Goal: Transaction & Acquisition: Purchase product/service

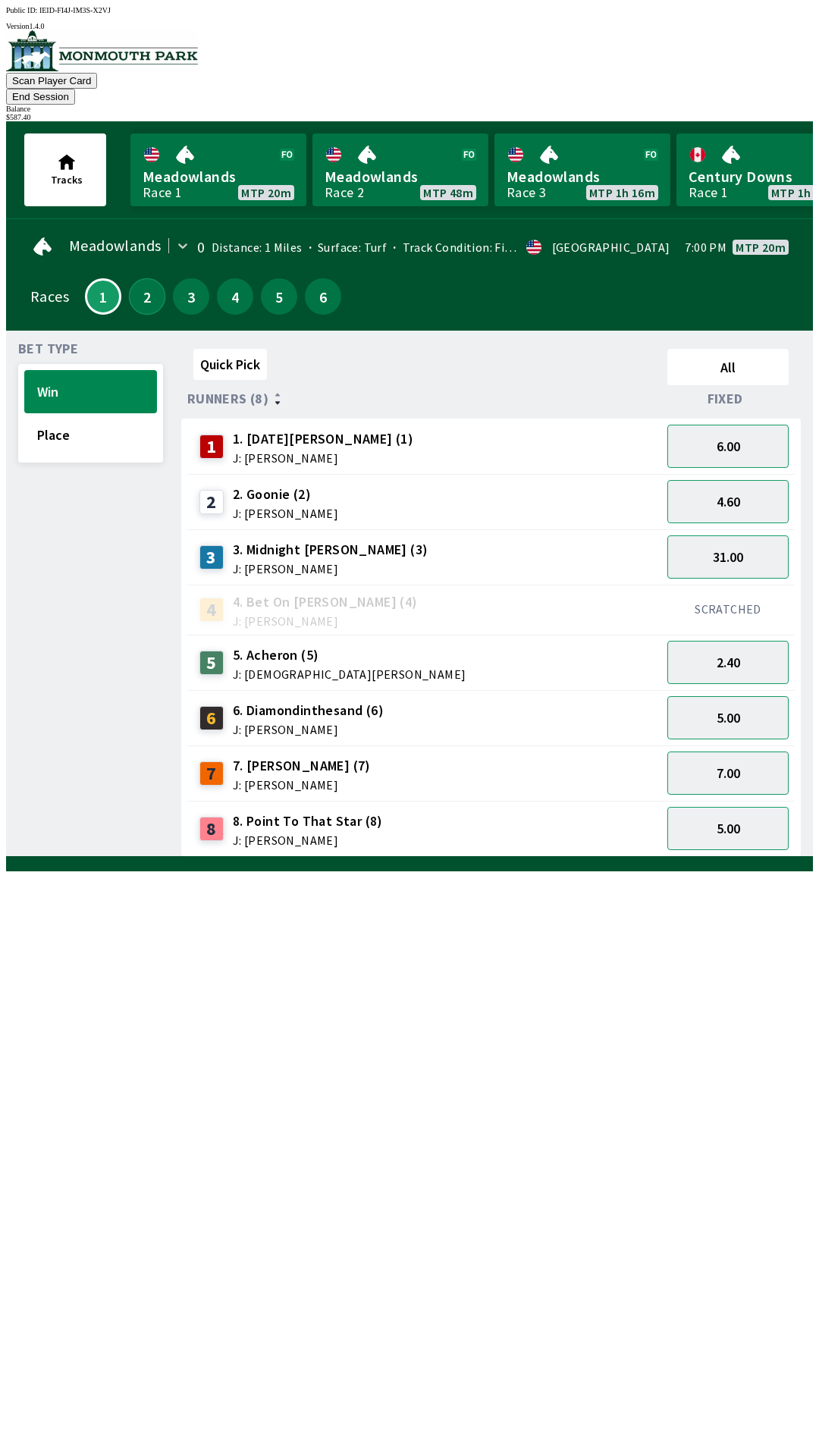
click at [143, 283] on button "2" at bounding box center [146, 296] width 36 height 36
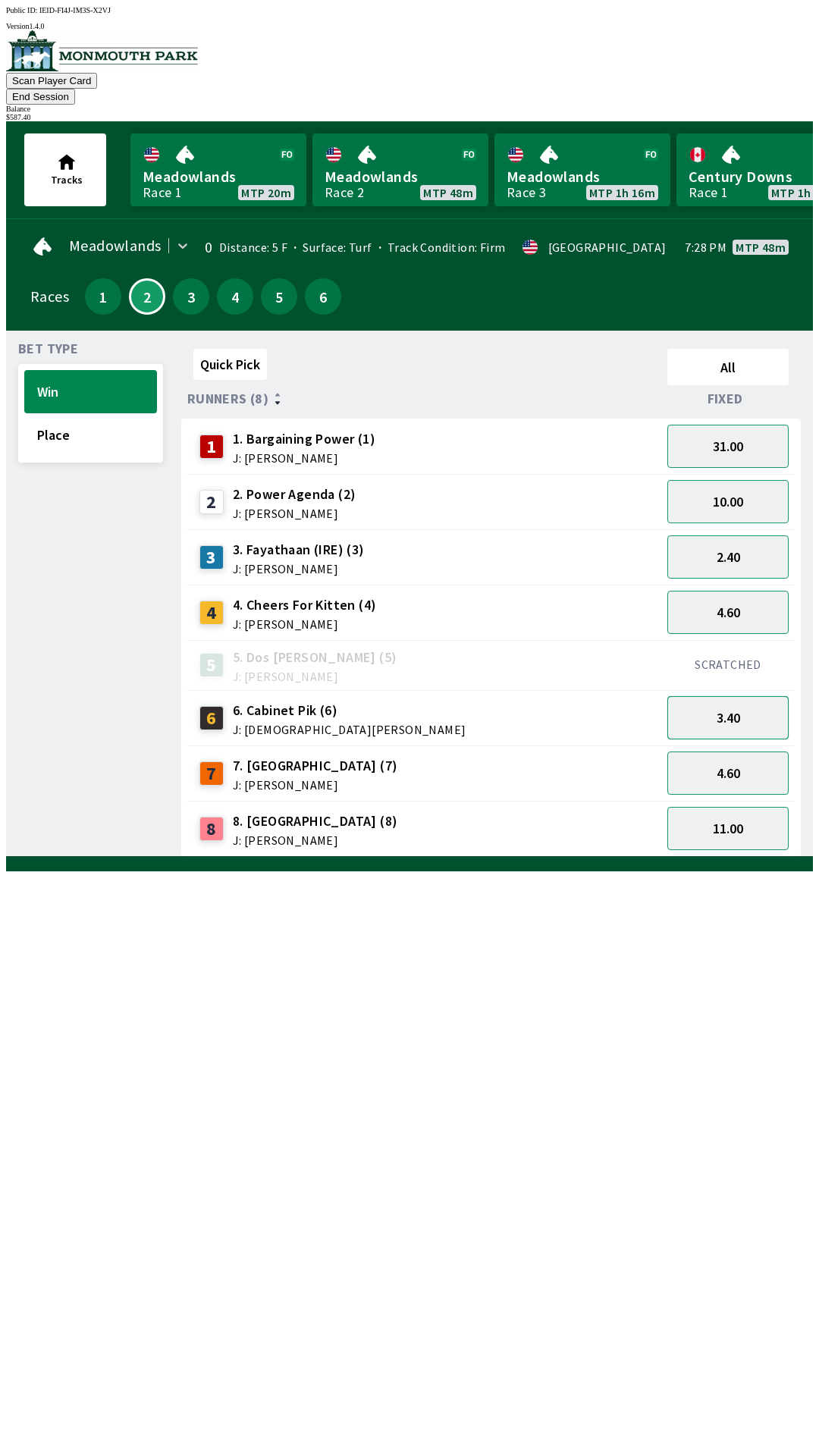
click at [748, 696] on button "3.40" at bounding box center [727, 718] width 121 height 43
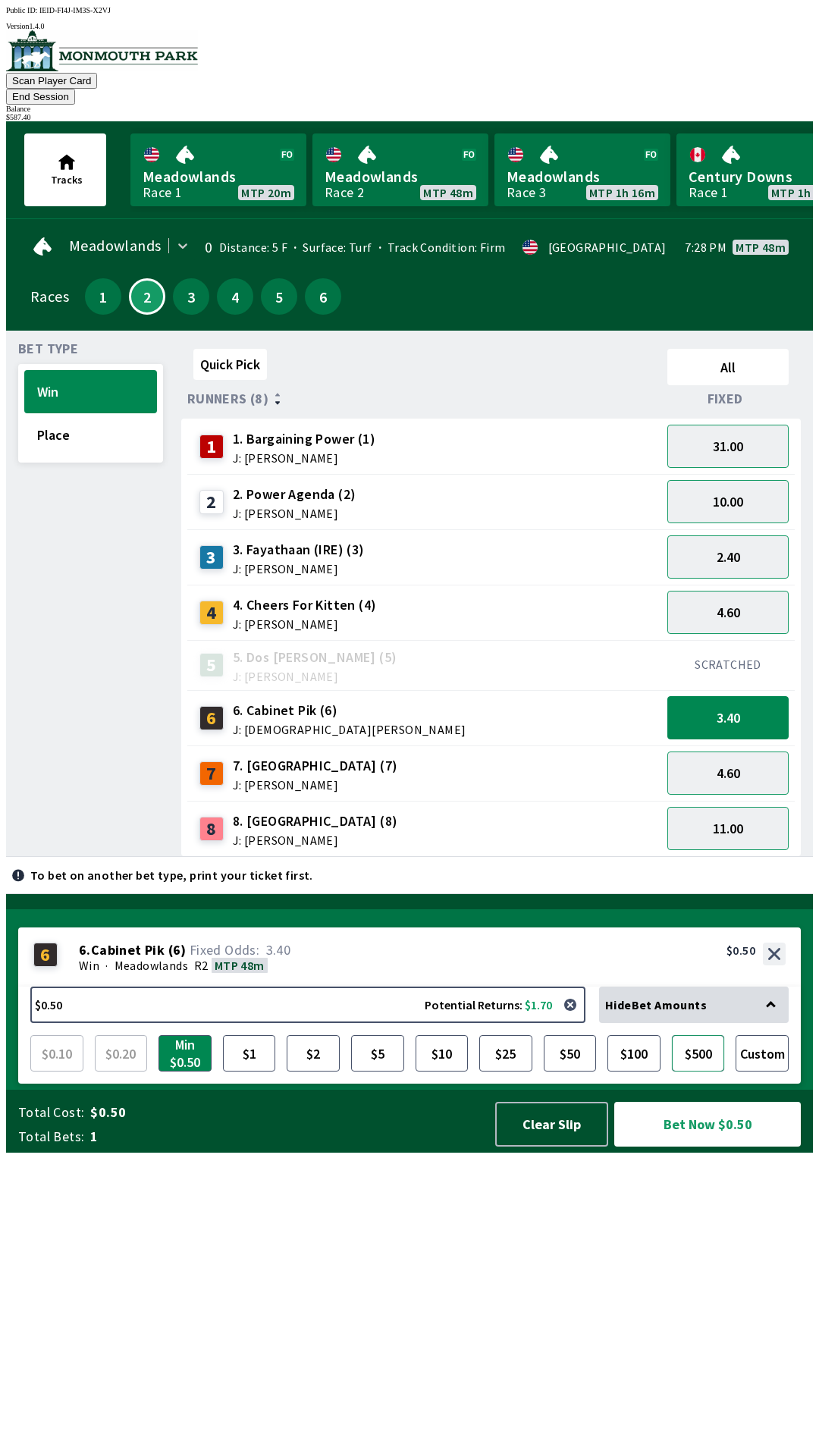
click at [697, 1072] on button "$500" at bounding box center [698, 1052] width 53 height 36
click at [703, 1146] on button "Bet Now $500.00" at bounding box center [707, 1124] width 186 height 45
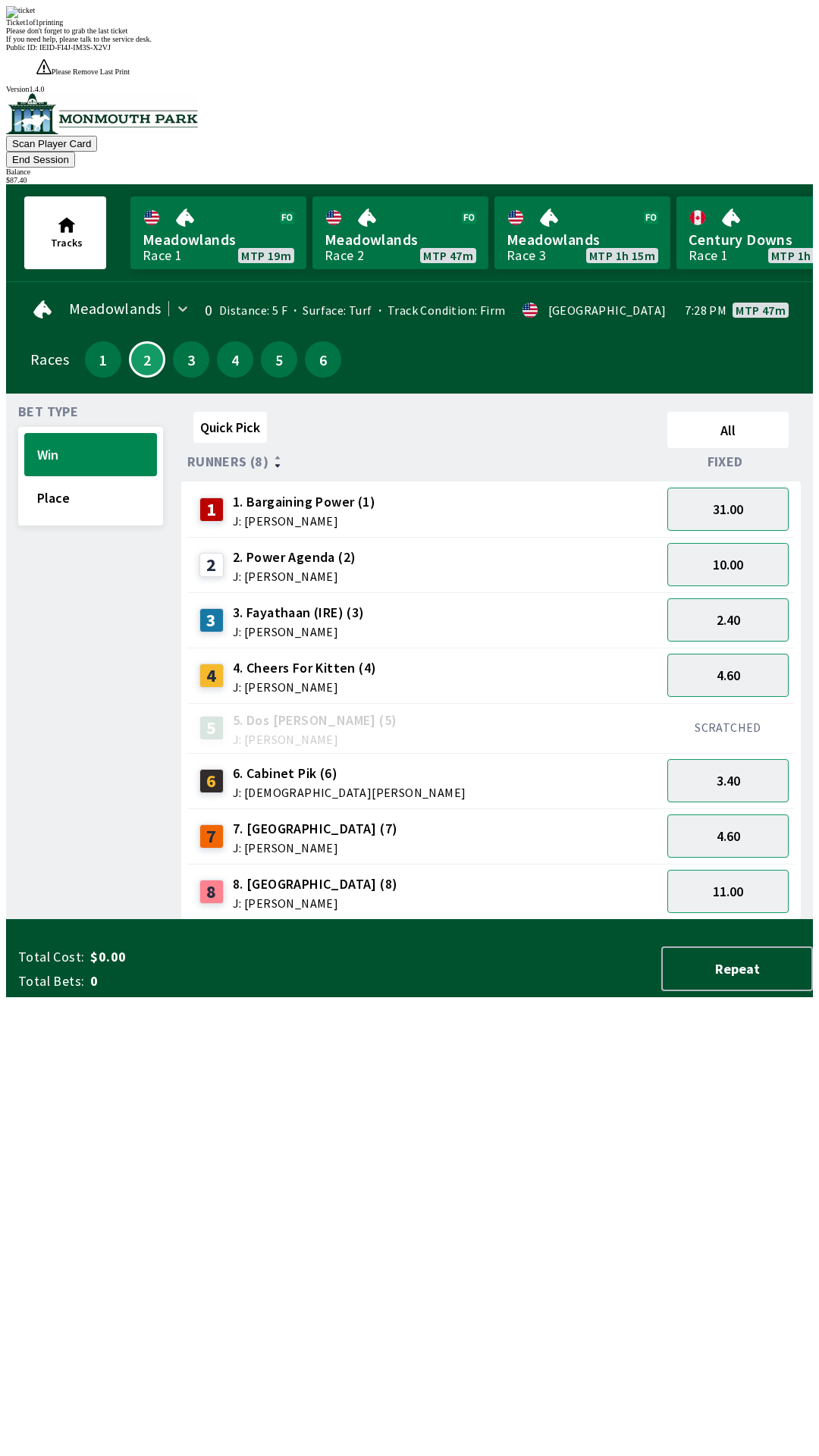
click at [511, 920] on div "Quick Pick All Runners (8) Fixed 1 1. Bargaining Power (1) J: [PERSON_NAME] 31.…" at bounding box center [497, 663] width 632 height 514
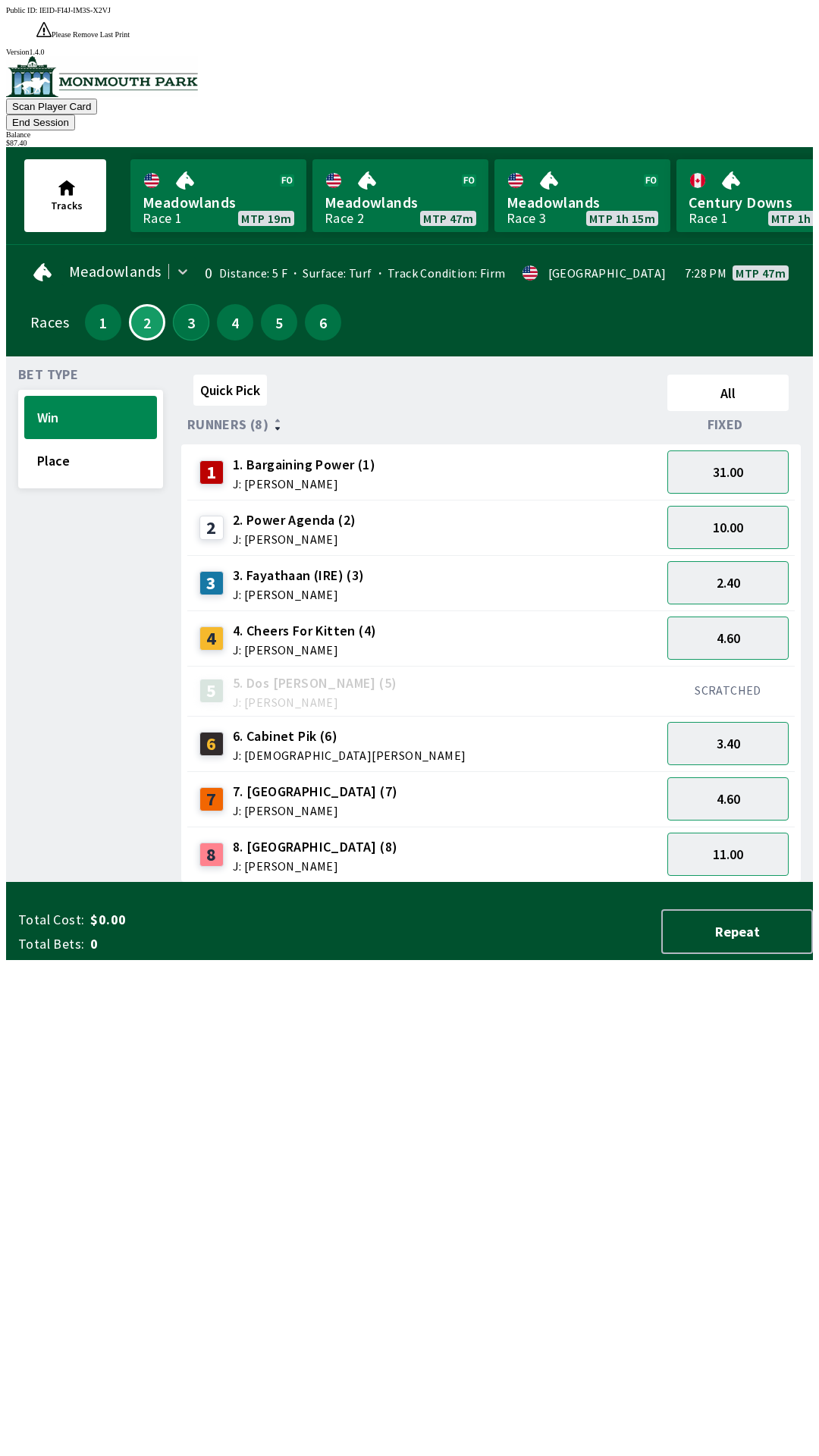
click at [187, 304] on button "3" at bounding box center [190, 322] width 36 height 36
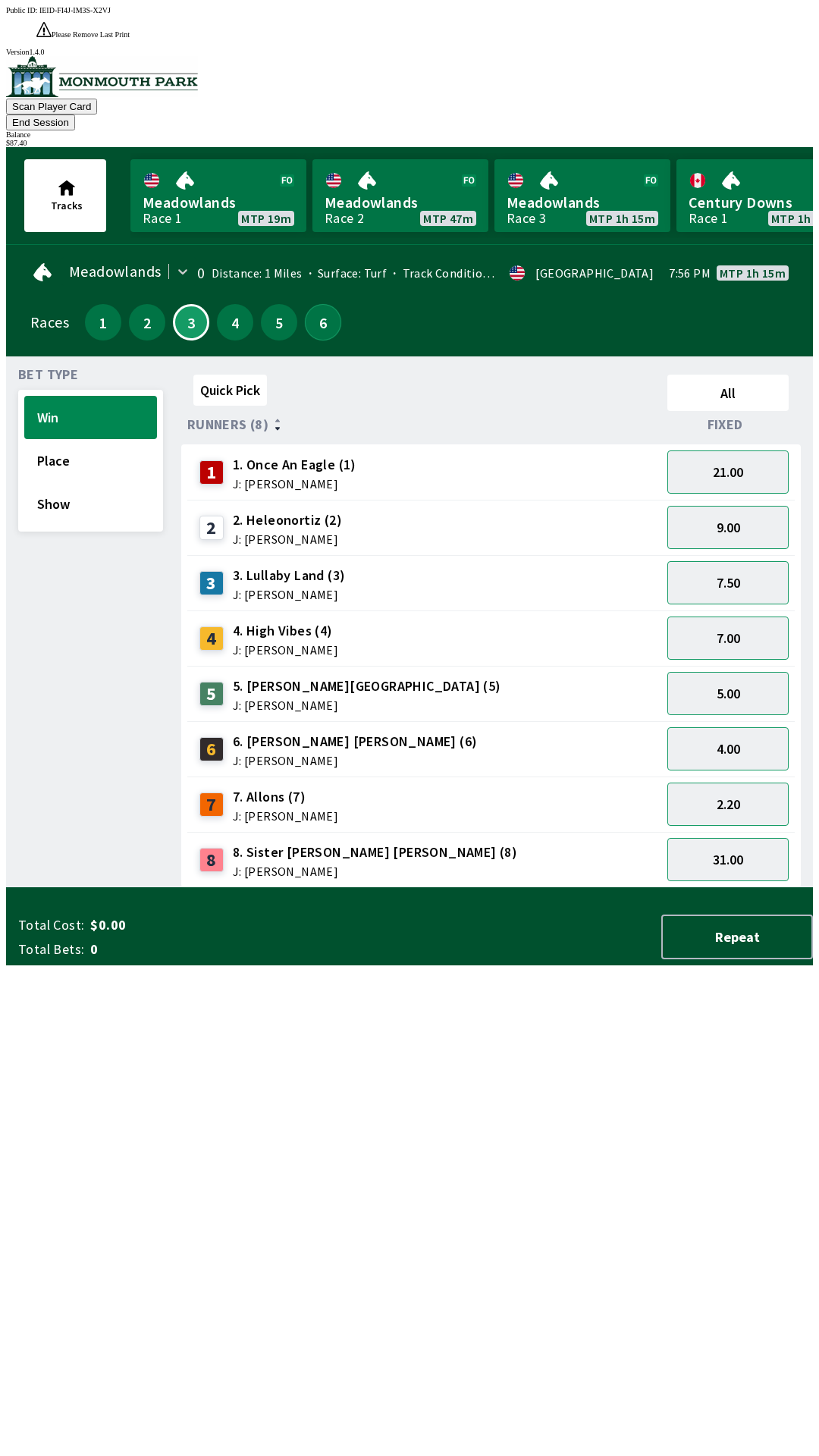
click at [317, 304] on button "6" at bounding box center [323, 322] width 36 height 36
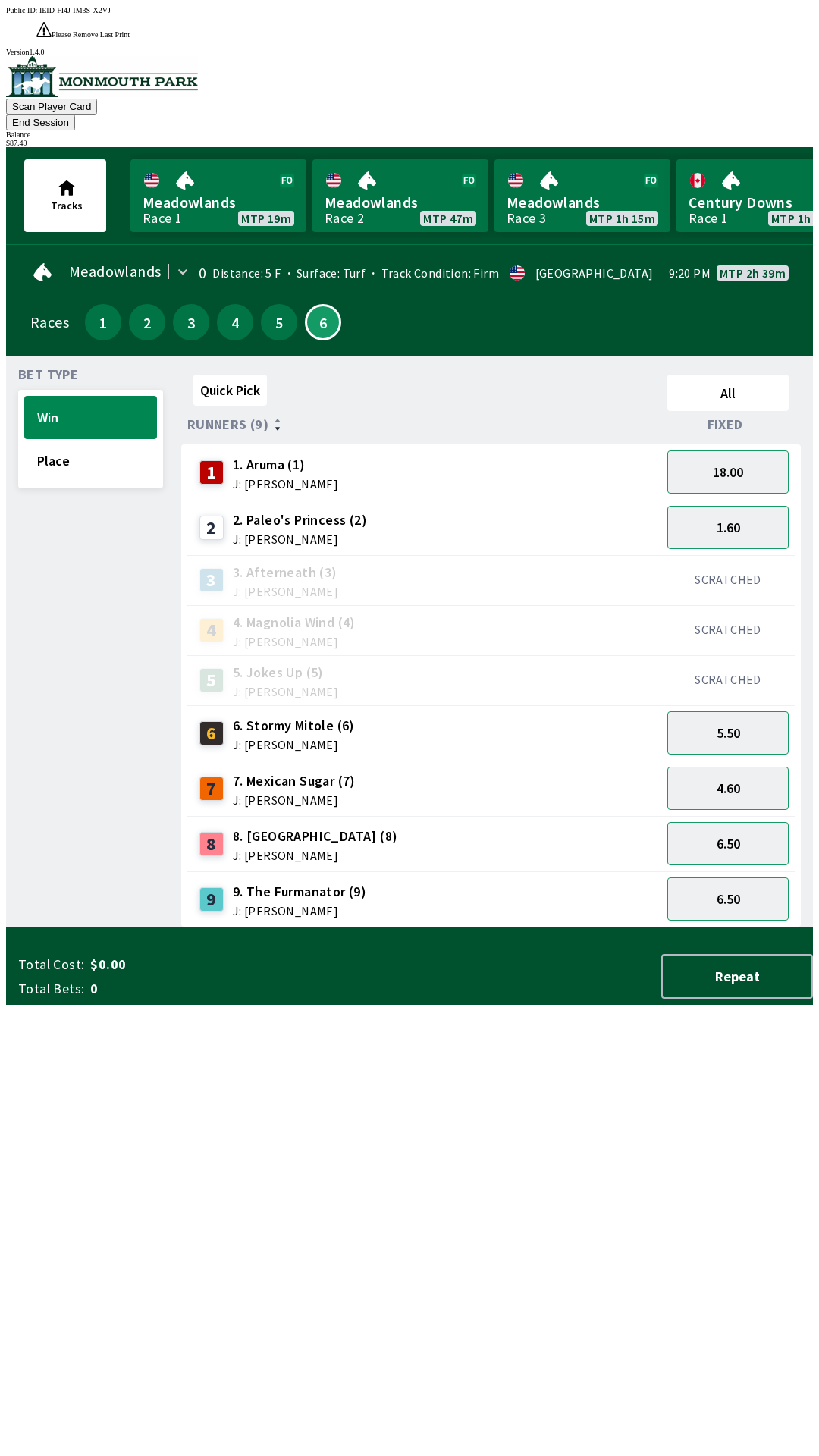
click at [736, 816] on div "6.50" at bounding box center [727, 844] width 133 height 55
click at [737, 822] on button "6.50" at bounding box center [727, 844] width 121 height 43
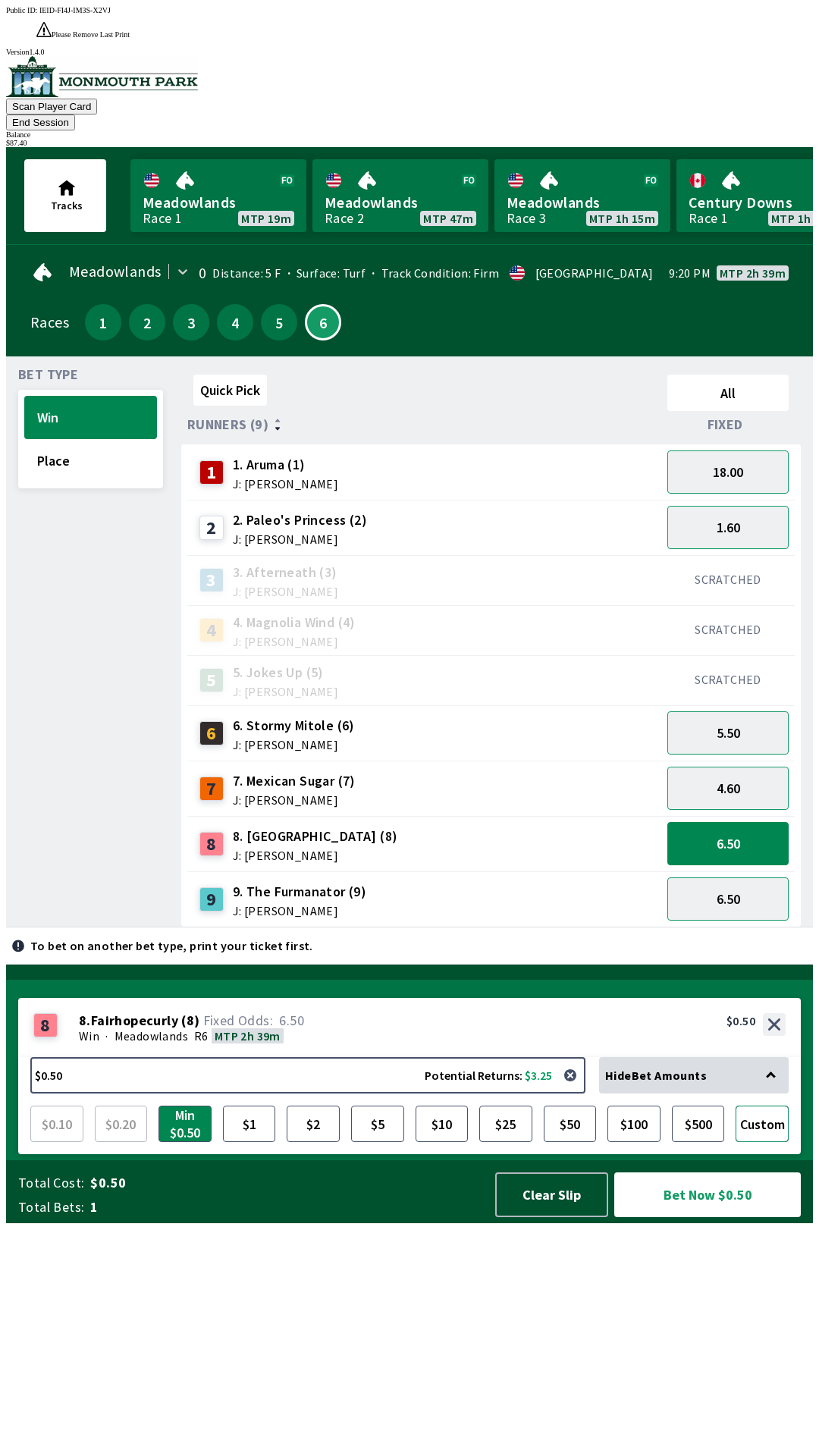
click at [767, 1142] on button "Custom" at bounding box center [762, 1123] width 53 height 36
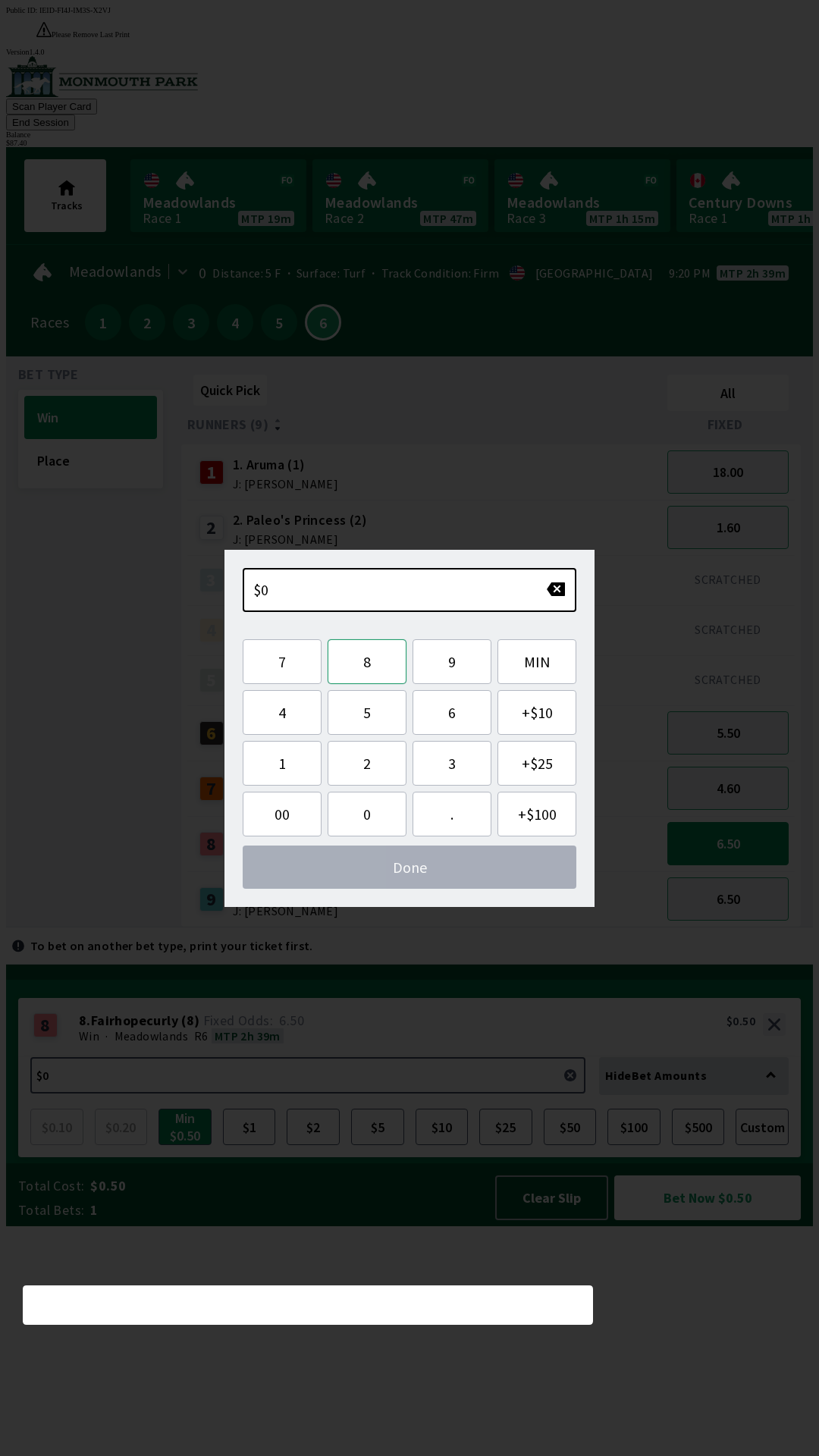
click at [366, 672] on button "8" at bounding box center [367, 662] width 79 height 45
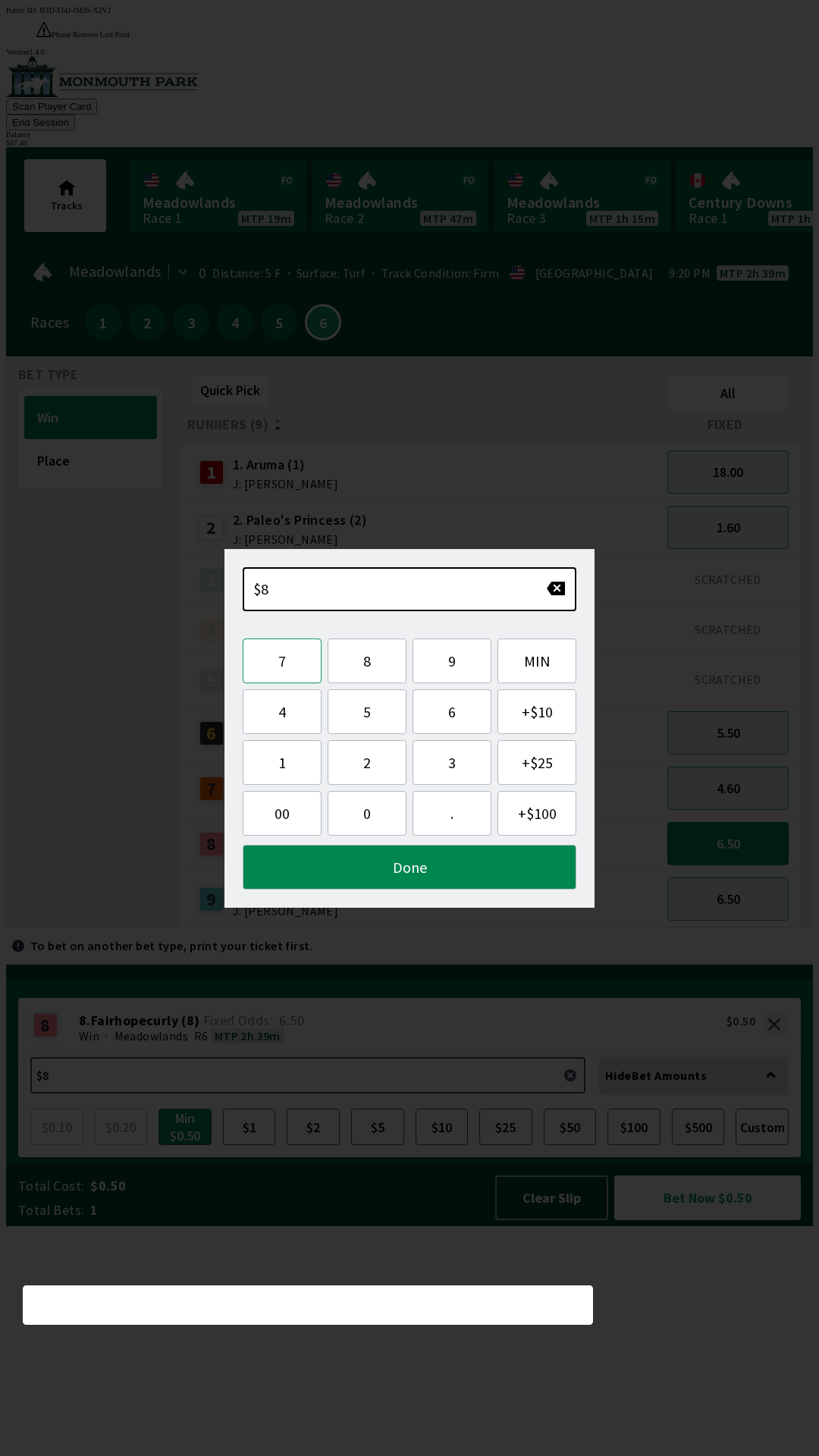
click at [298, 679] on button "7" at bounding box center [282, 661] width 79 height 45
click at [448, 816] on button "." at bounding box center [451, 814] width 79 height 45
click at [367, 719] on button "5" at bounding box center [367, 712] width 79 height 45
click at [378, 817] on button "0" at bounding box center [367, 814] width 79 height 45
click at [378, 875] on button "Done" at bounding box center [409, 867] width 334 height 45
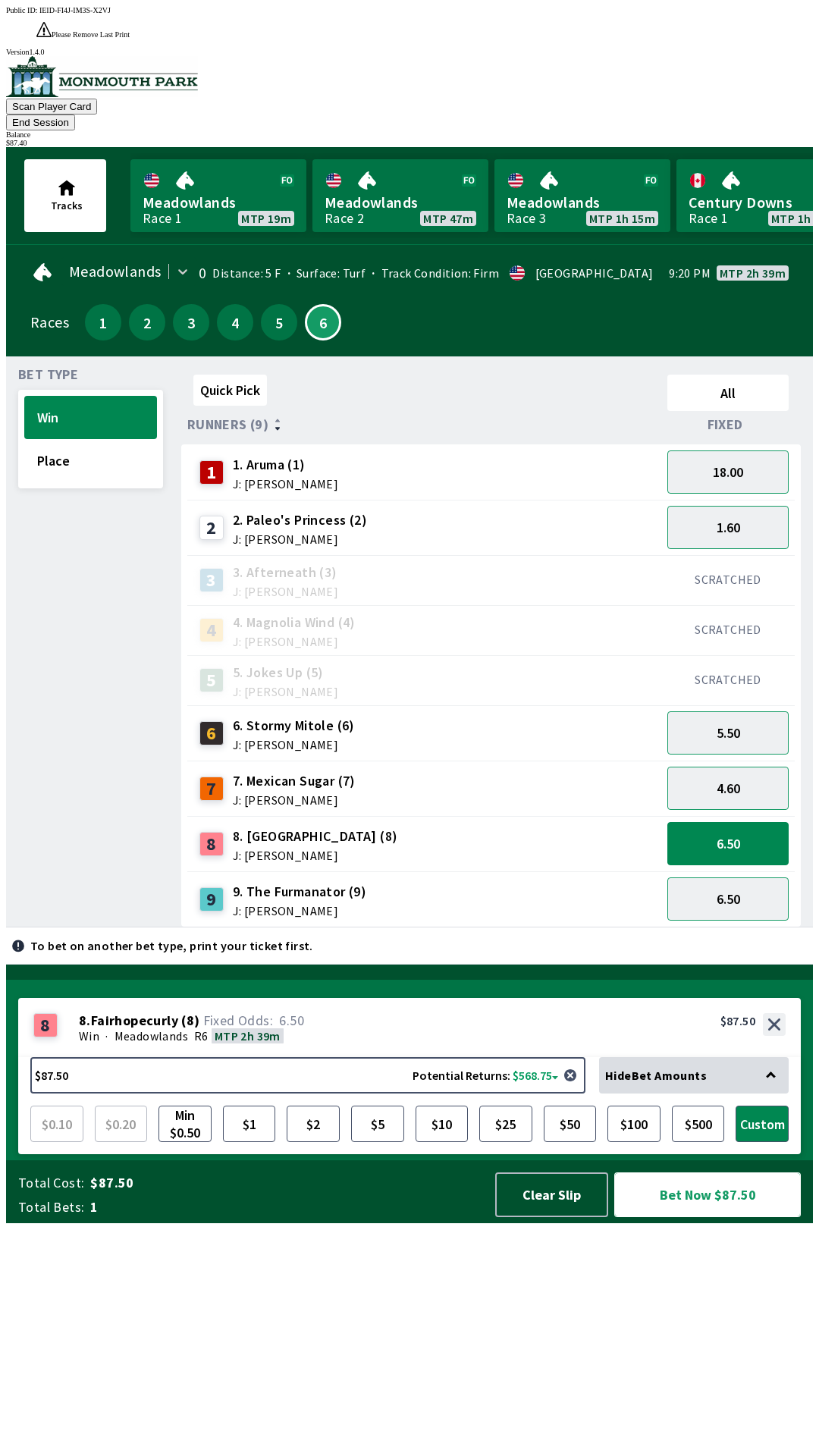
click at [726, 1217] on button "Bet Now $87.50" at bounding box center [707, 1195] width 186 height 45
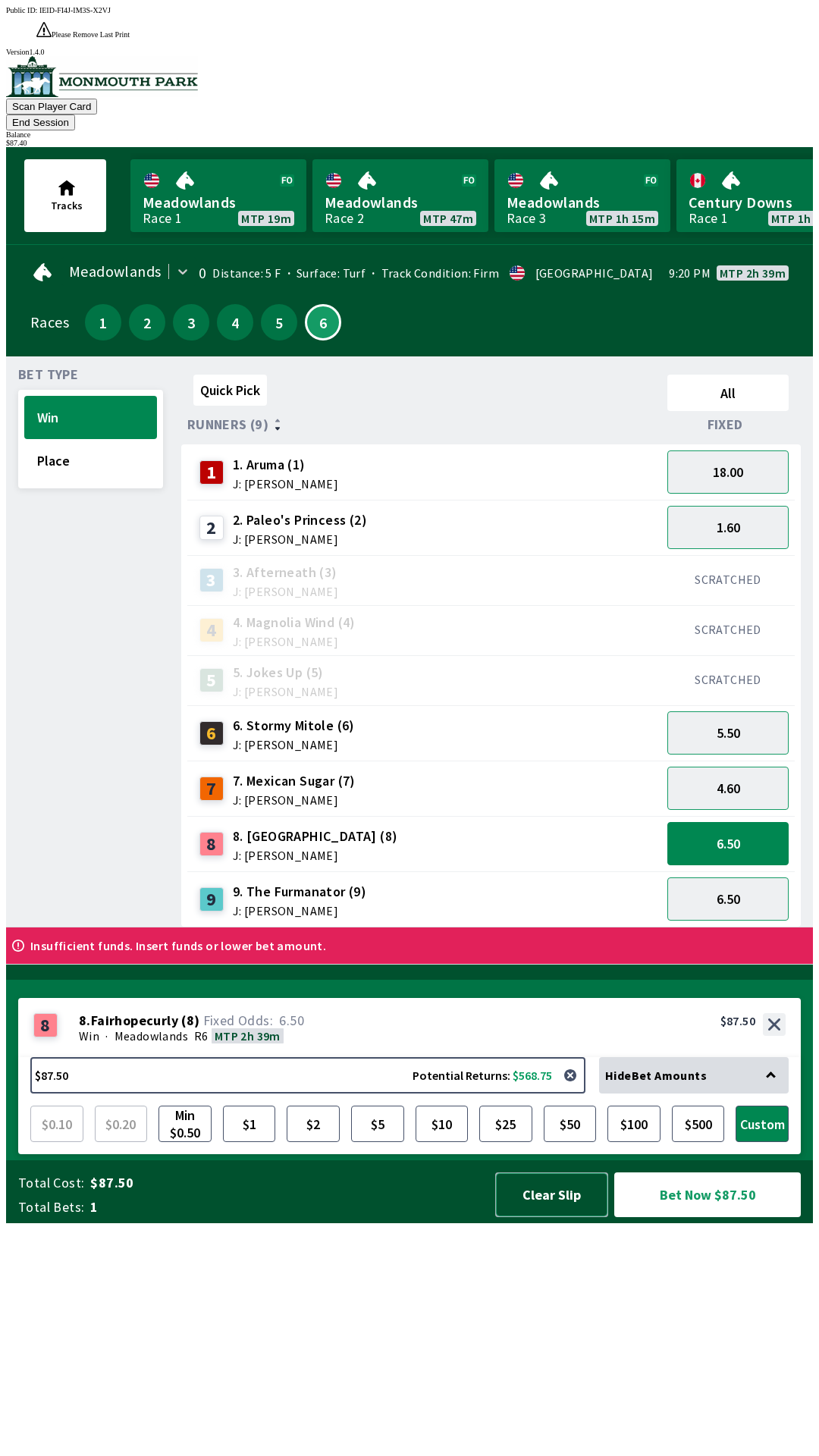
click at [571, 1217] on button "Clear Slip" at bounding box center [552, 1195] width 113 height 45
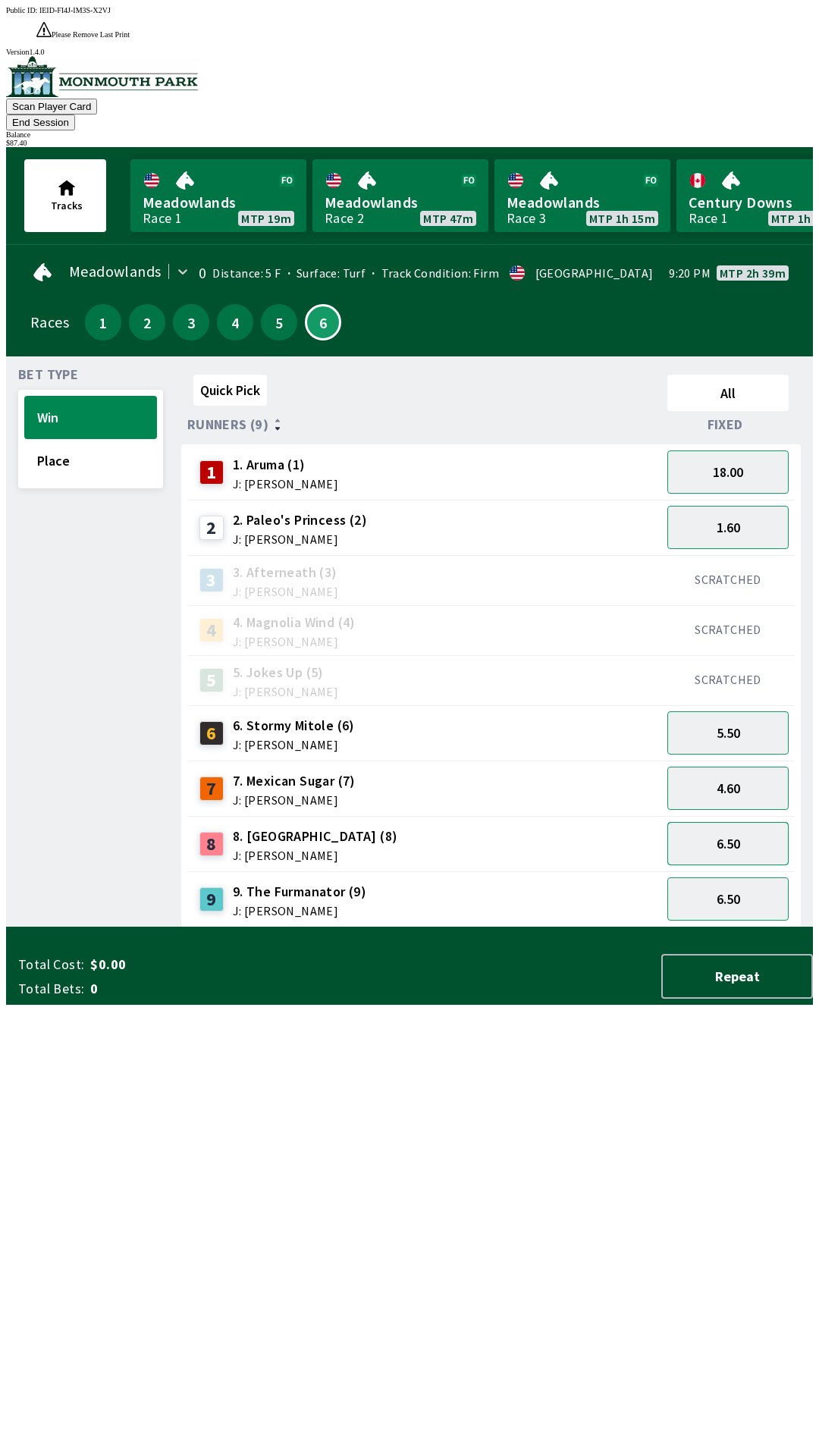
click at [740, 822] on button "6.50" at bounding box center [727, 844] width 121 height 43
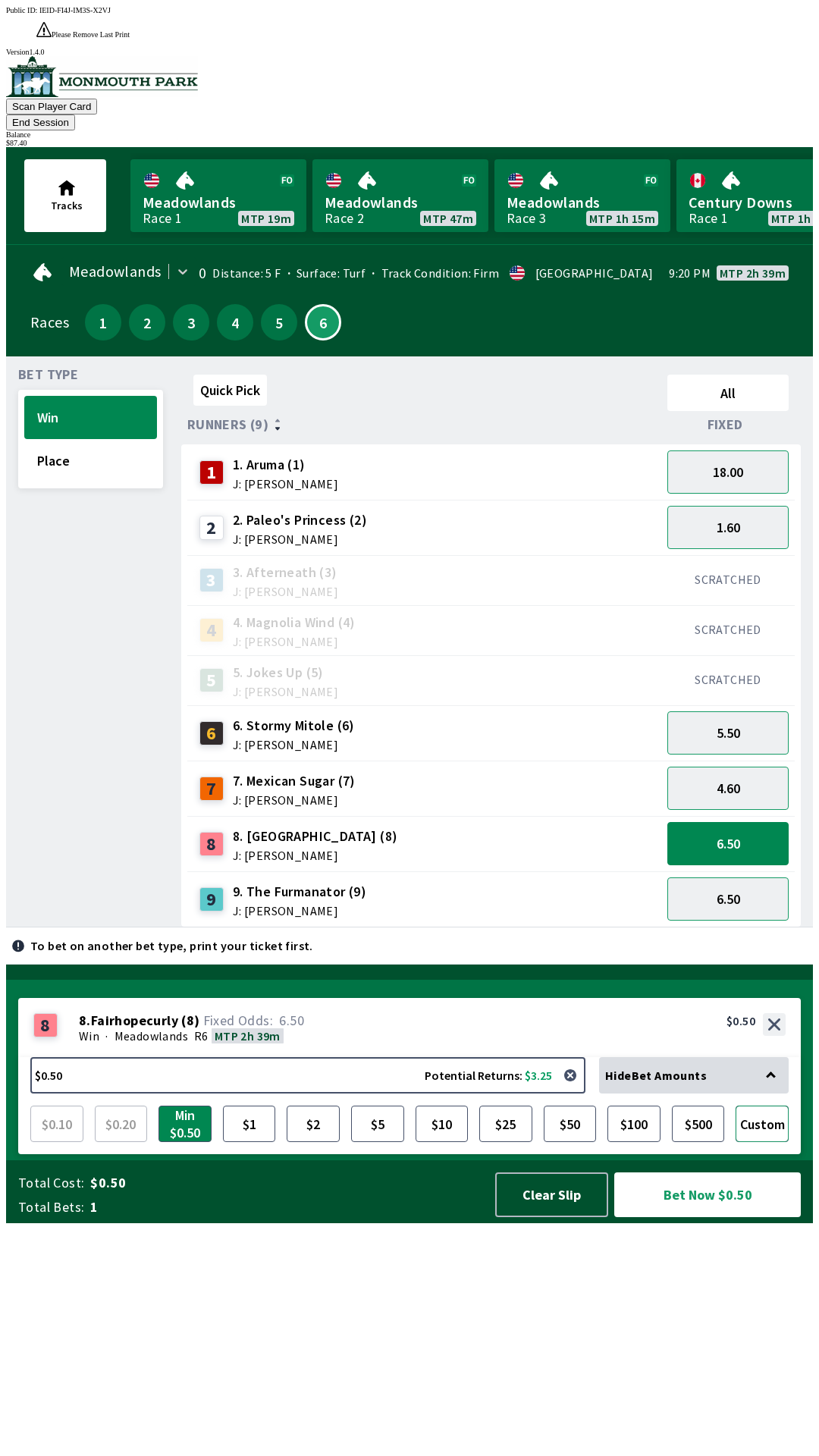
click at [764, 1142] on button "Custom" at bounding box center [762, 1123] width 53 height 36
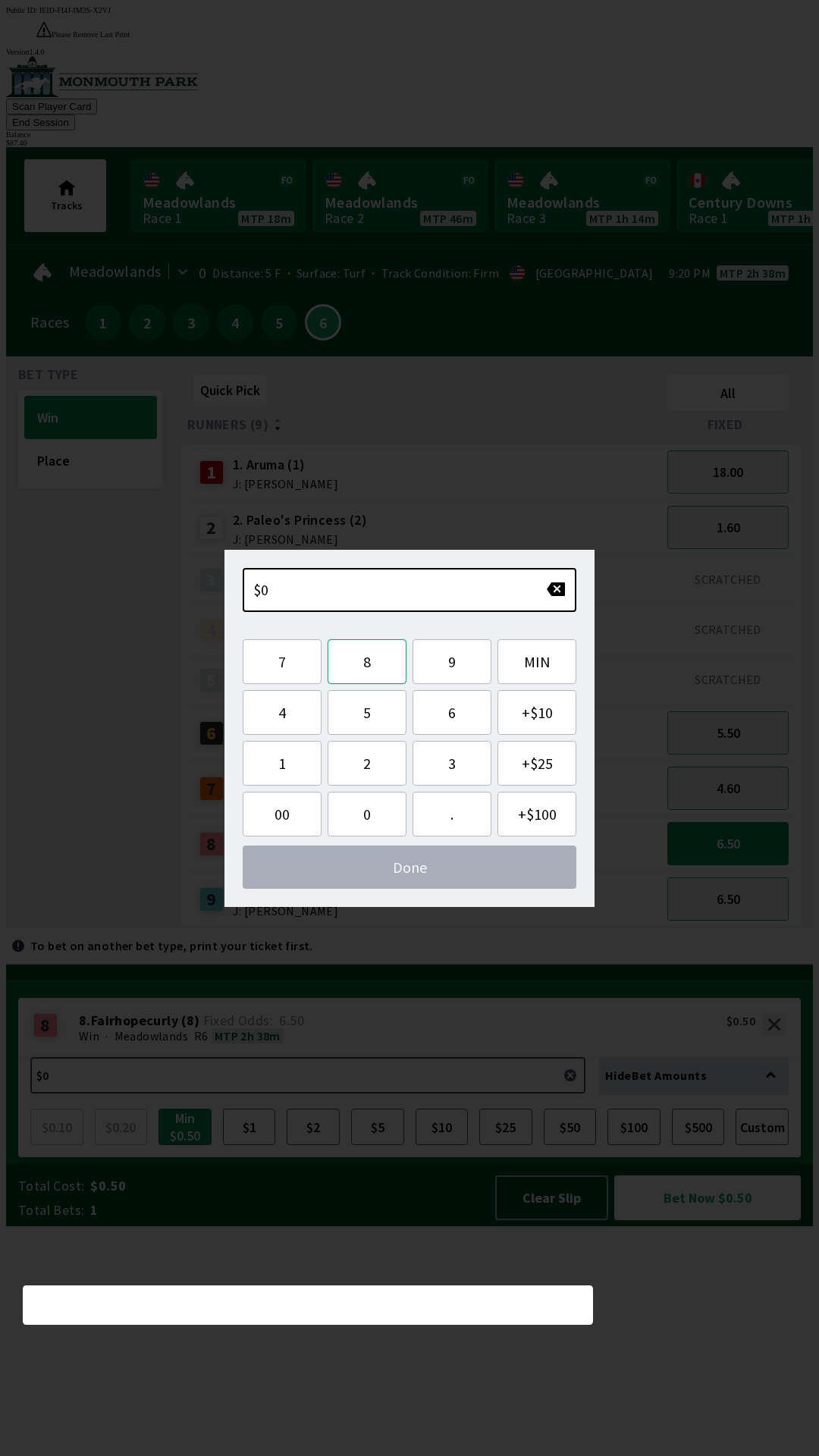
click at [368, 679] on button "8" at bounding box center [367, 662] width 79 height 45
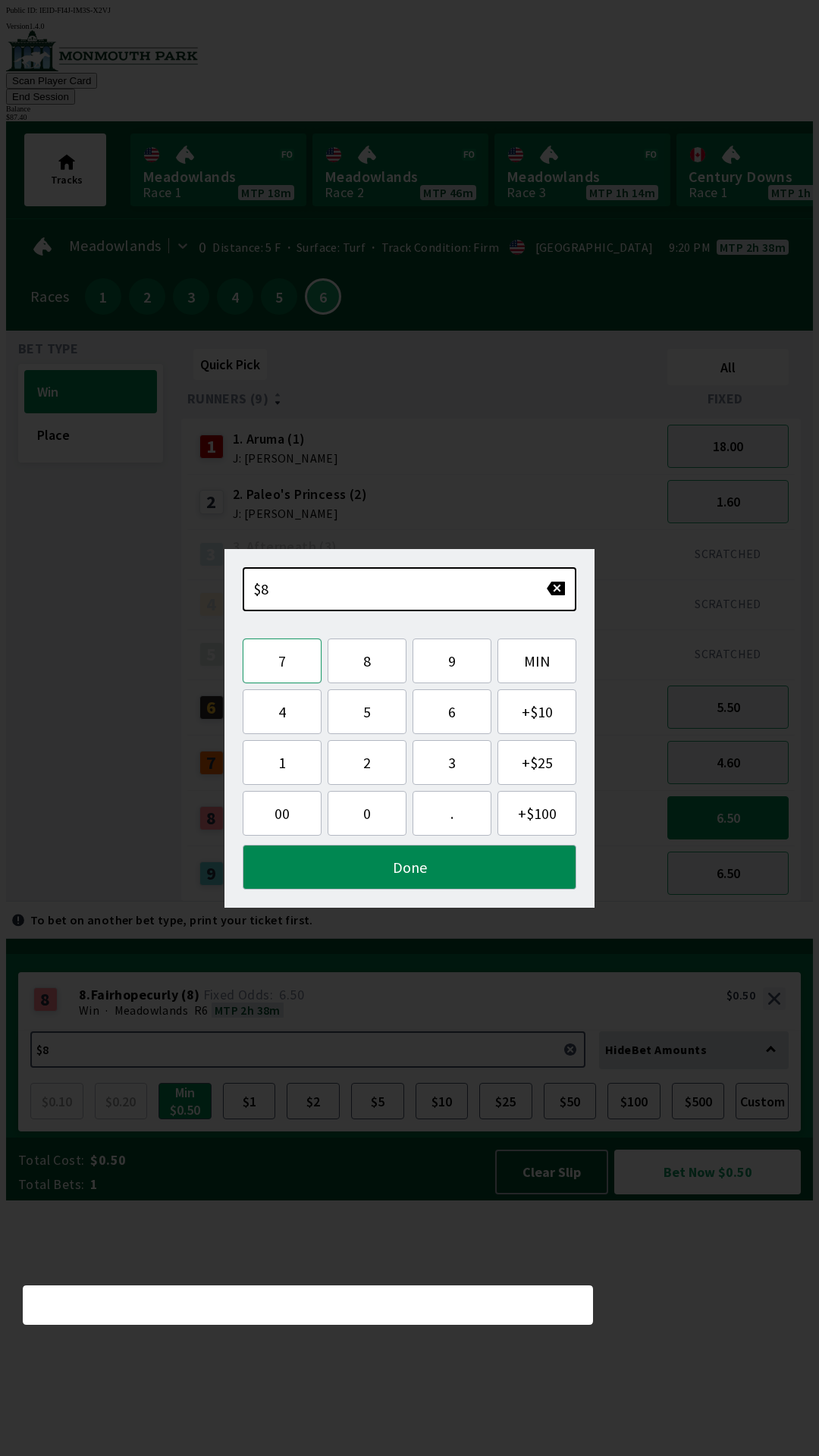
click at [300, 663] on button "7" at bounding box center [282, 661] width 79 height 45
click at [447, 824] on button "." at bounding box center [451, 814] width 79 height 45
click at [287, 707] on button "4" at bounding box center [282, 712] width 79 height 45
click at [367, 828] on button "0" at bounding box center [367, 814] width 79 height 45
click at [391, 871] on button "Done" at bounding box center [409, 867] width 334 height 45
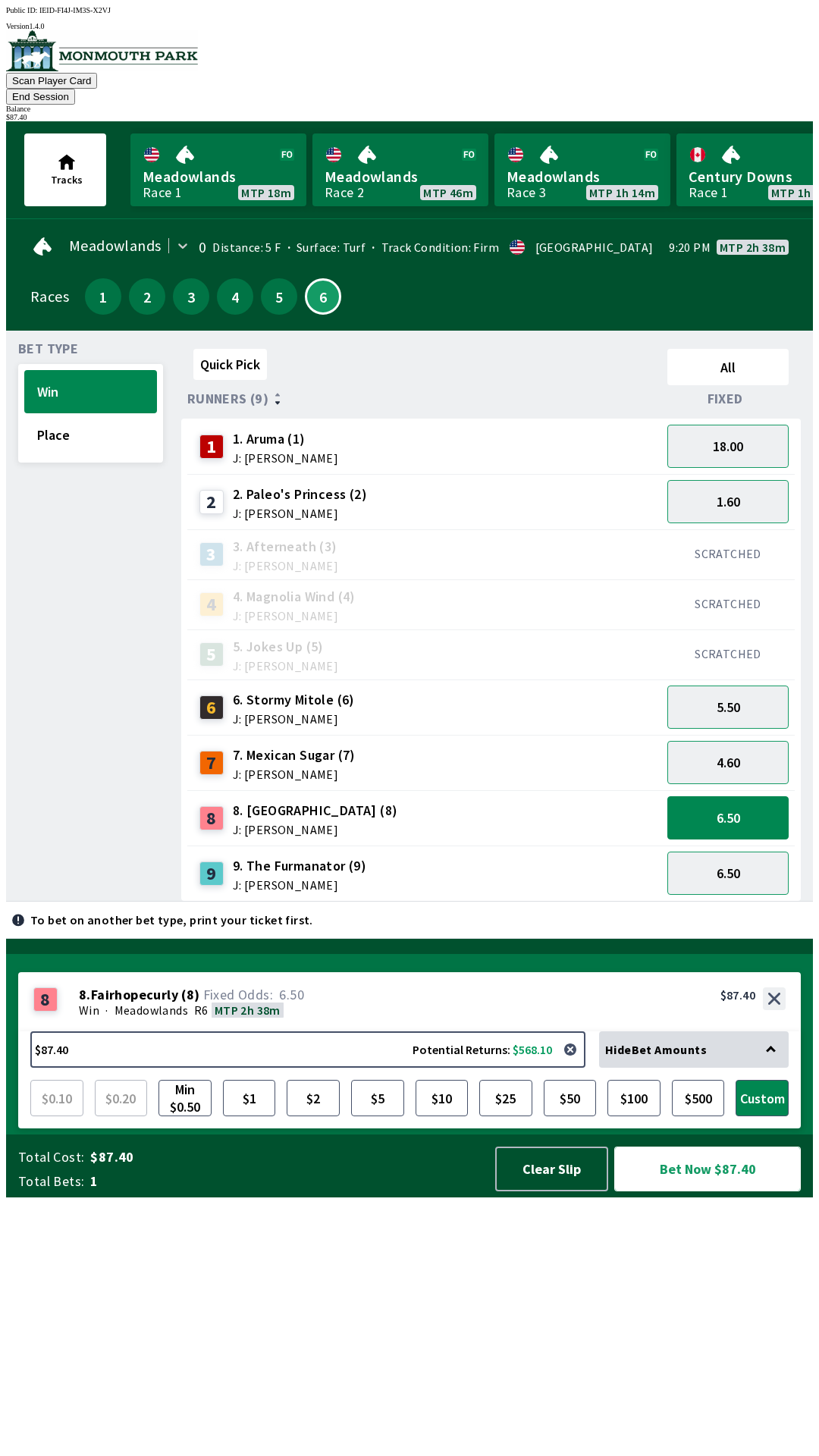
click at [720, 1191] on button "Bet Now $87.40" at bounding box center [707, 1169] width 186 height 45
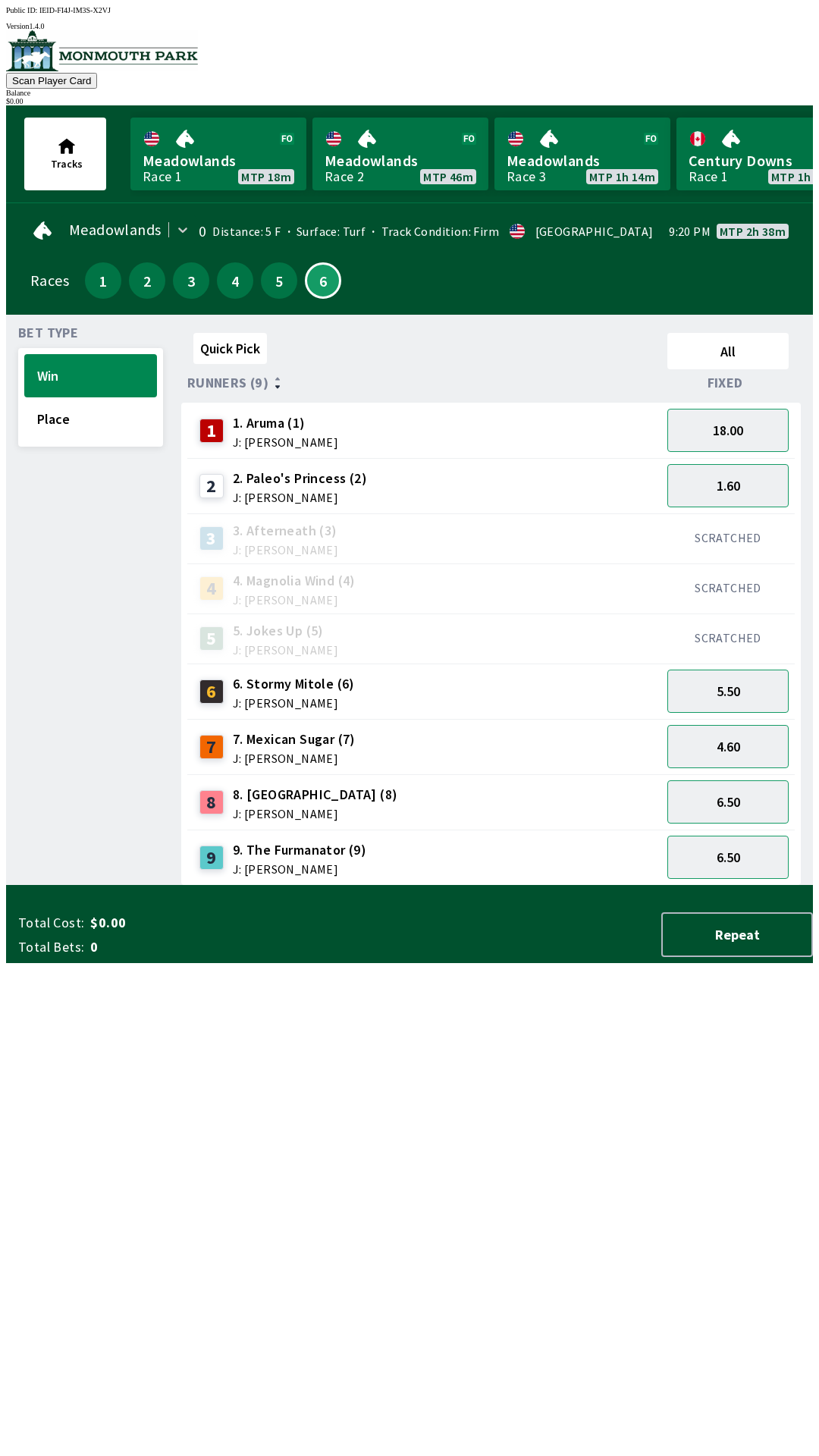
click at [472, 886] on div "Quick Pick All Runners (9) Fixed 1 1. Aruma (1) J: [PERSON_NAME] 18.00 2 2. Pal…" at bounding box center [497, 606] width 632 height 559
